Goal: Information Seeking & Learning: Learn about a topic

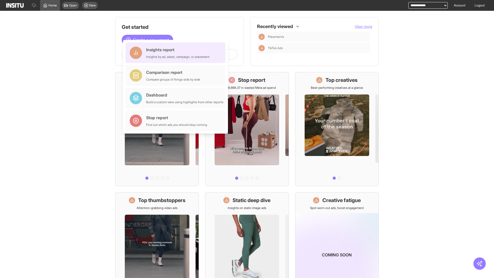
click at [177, 53] on div "Insights report Insights by ad, adset, campaign, or placement" at bounding box center [177, 53] width 63 height 12
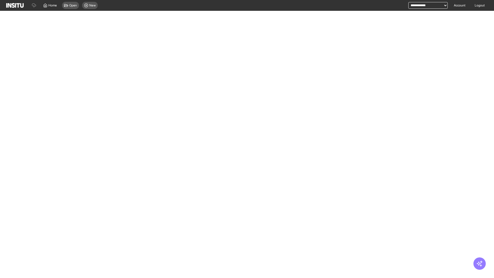
select select "**"
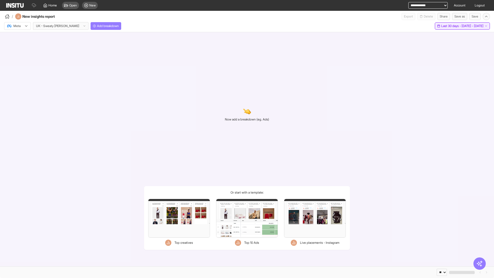
click at [450, 26] on span "Last 30 days - [DATE] - [DATE]" at bounding box center [462, 26] width 42 height 4
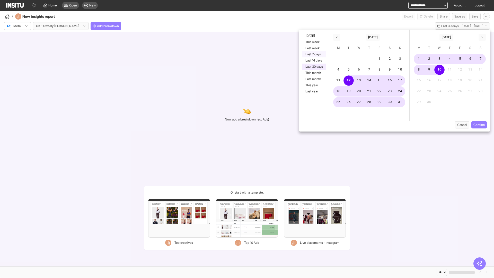
click at [313, 54] on button "Last 7 days" at bounding box center [314, 54] width 24 height 6
